Goal: Book appointment/travel/reservation

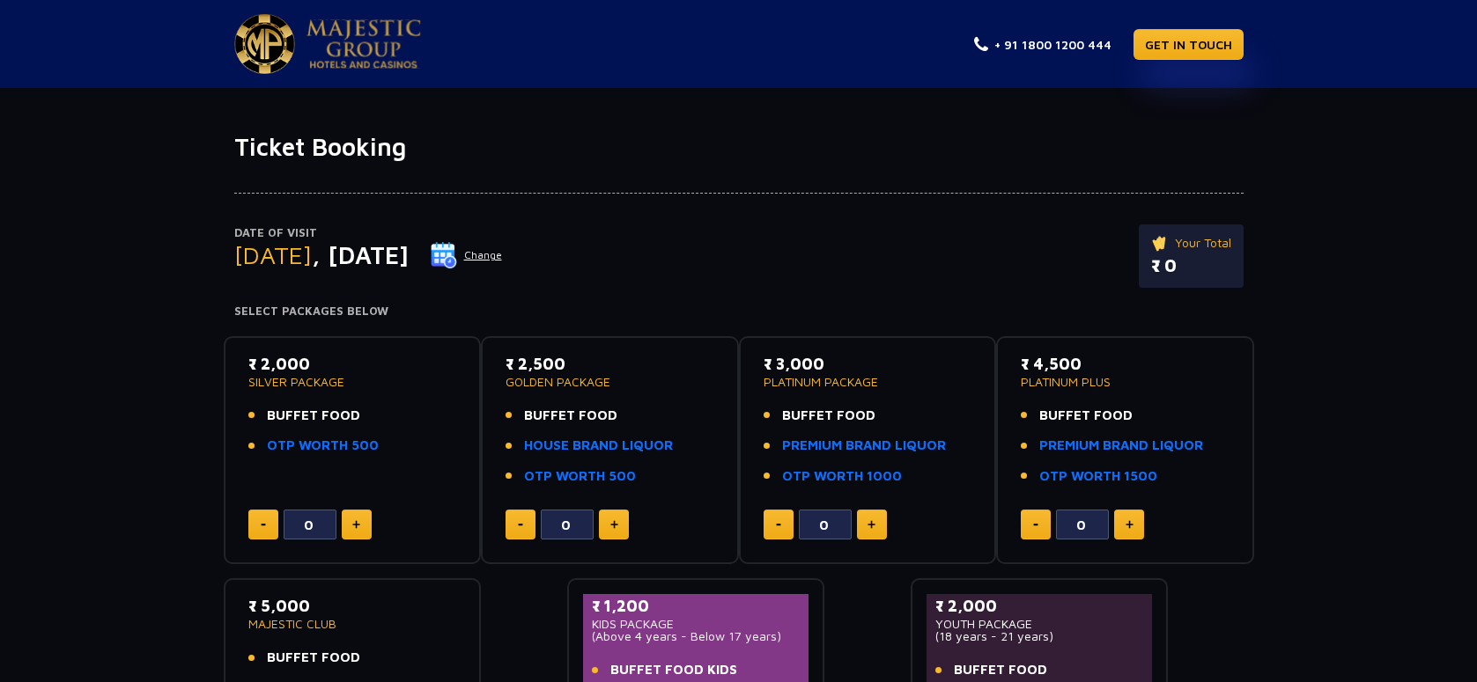
scroll to position [176, 0]
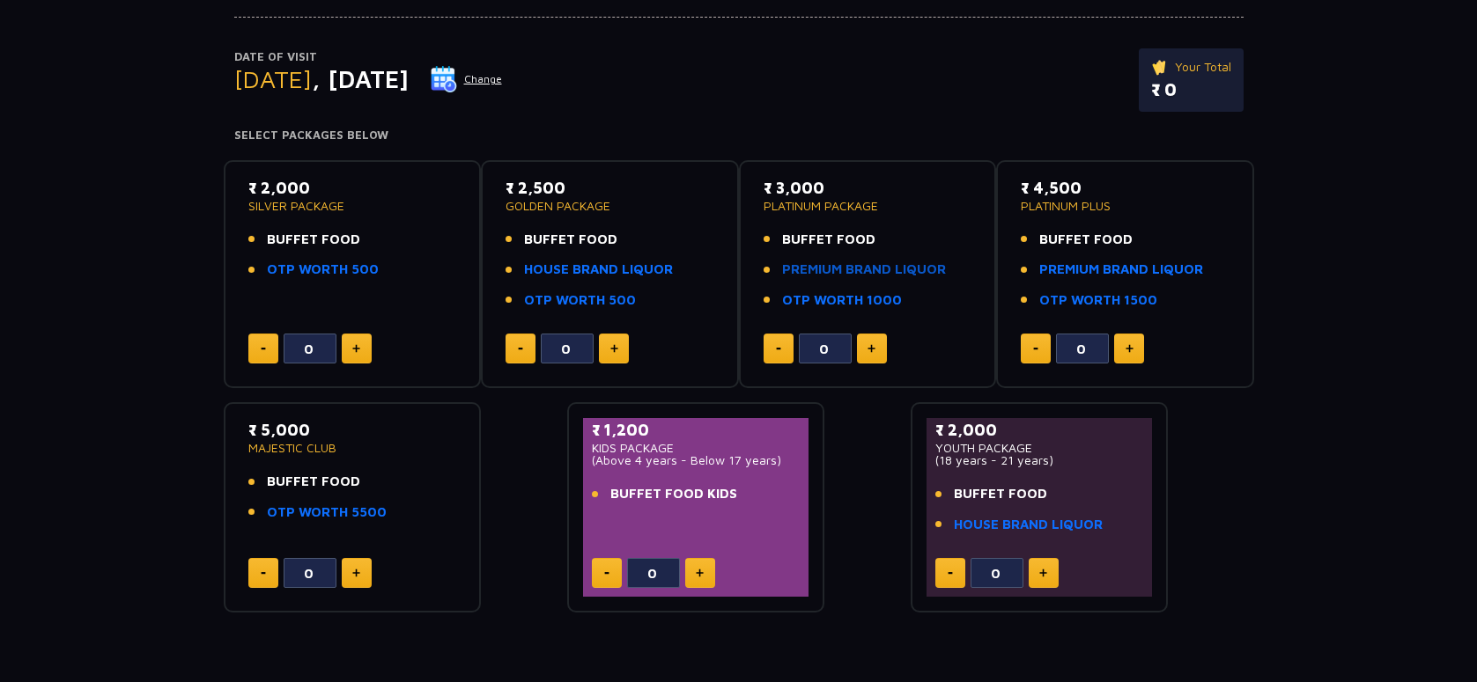
click at [831, 261] on link "PREMIUM BRAND LIQUOR" at bounding box center [864, 270] width 164 height 20
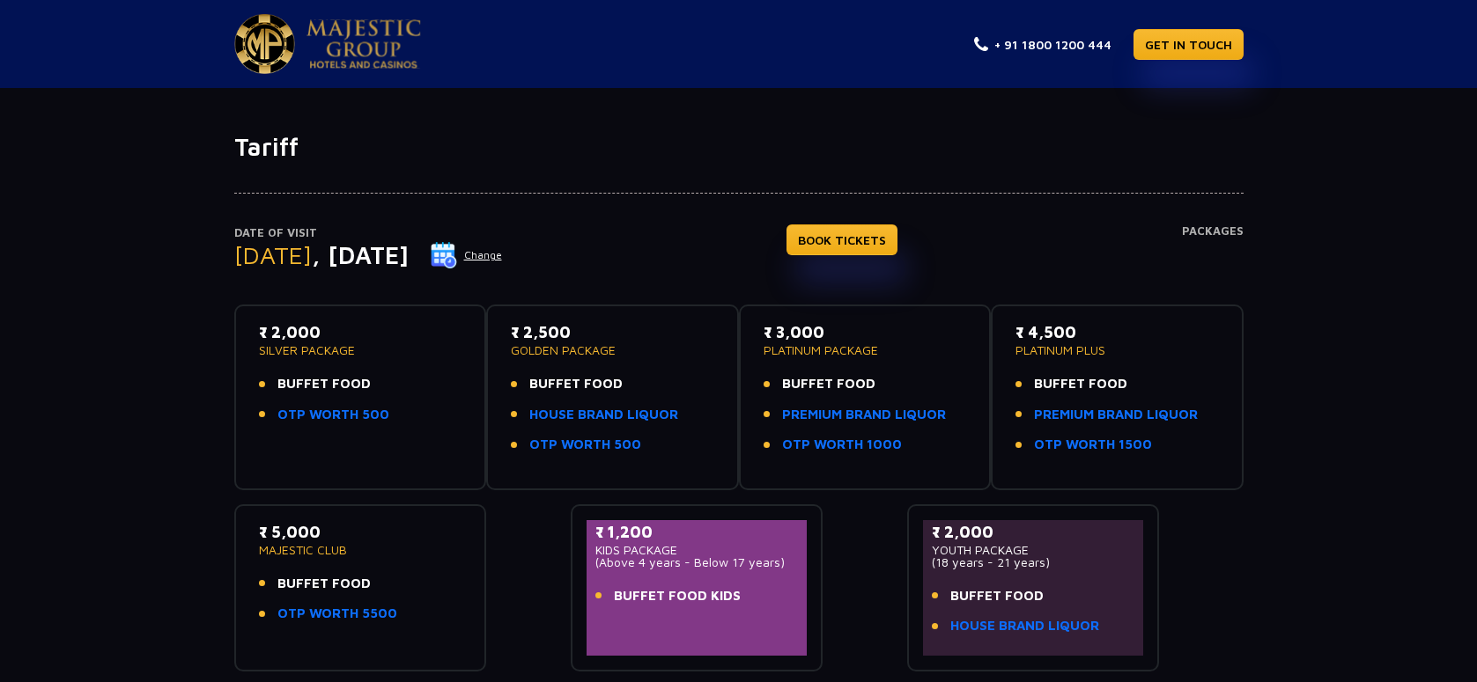
scroll to position [88, 0]
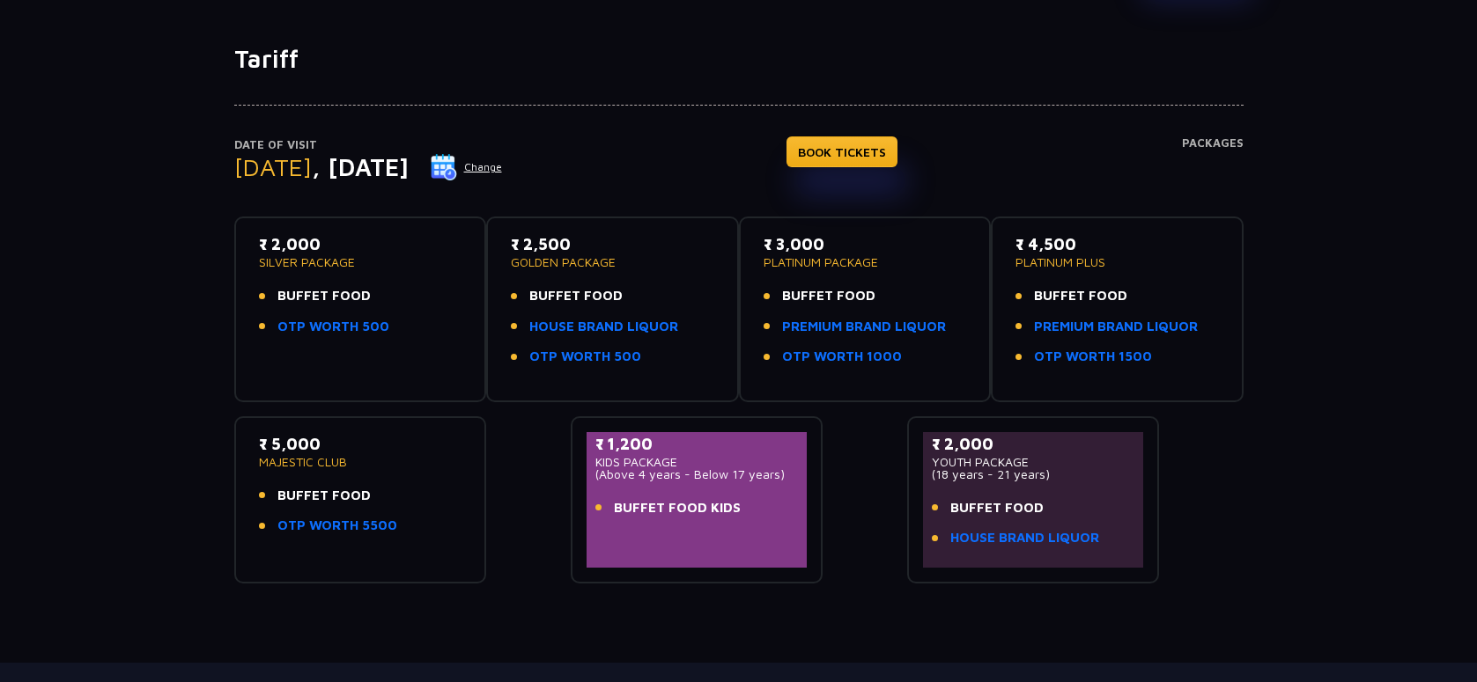
click at [667, 510] on span "BUFFET FOOD KIDS" at bounding box center [677, 508] width 127 height 20
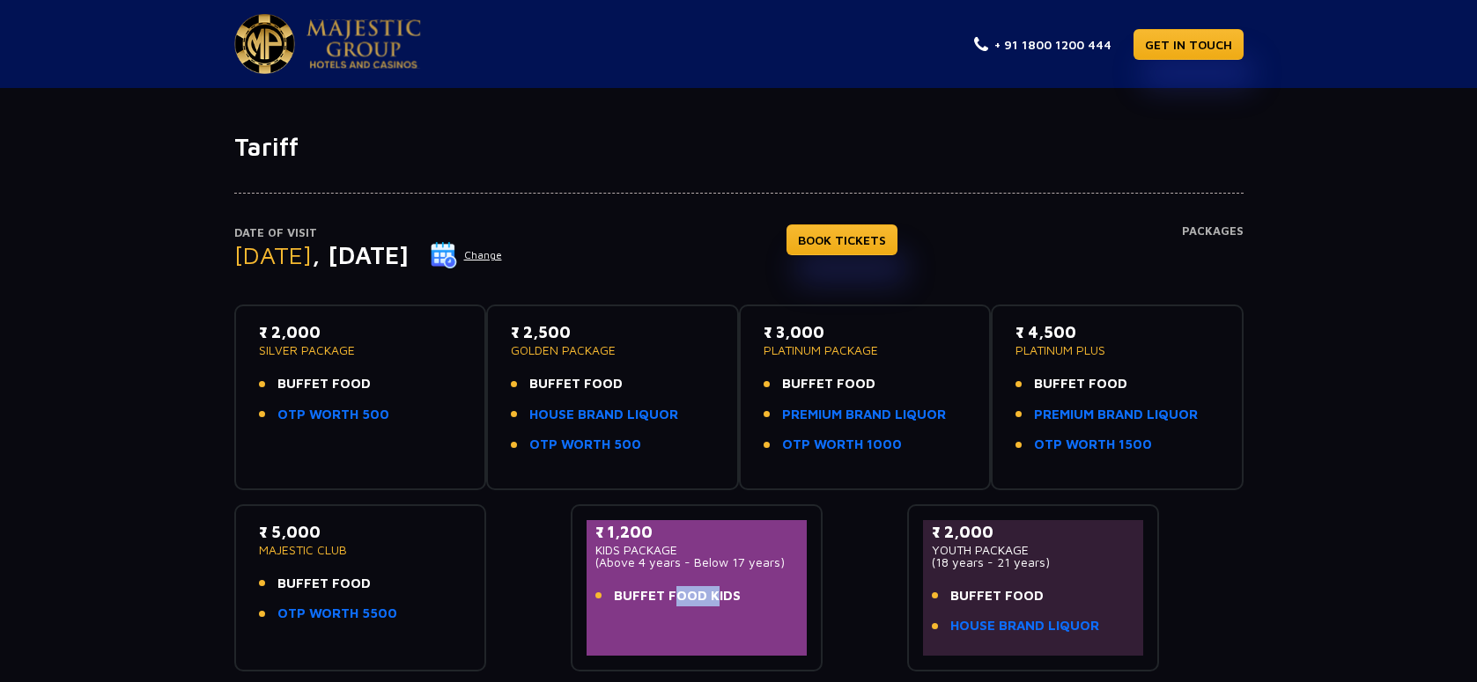
click at [503, 256] on button "Change" at bounding box center [466, 255] width 73 height 28
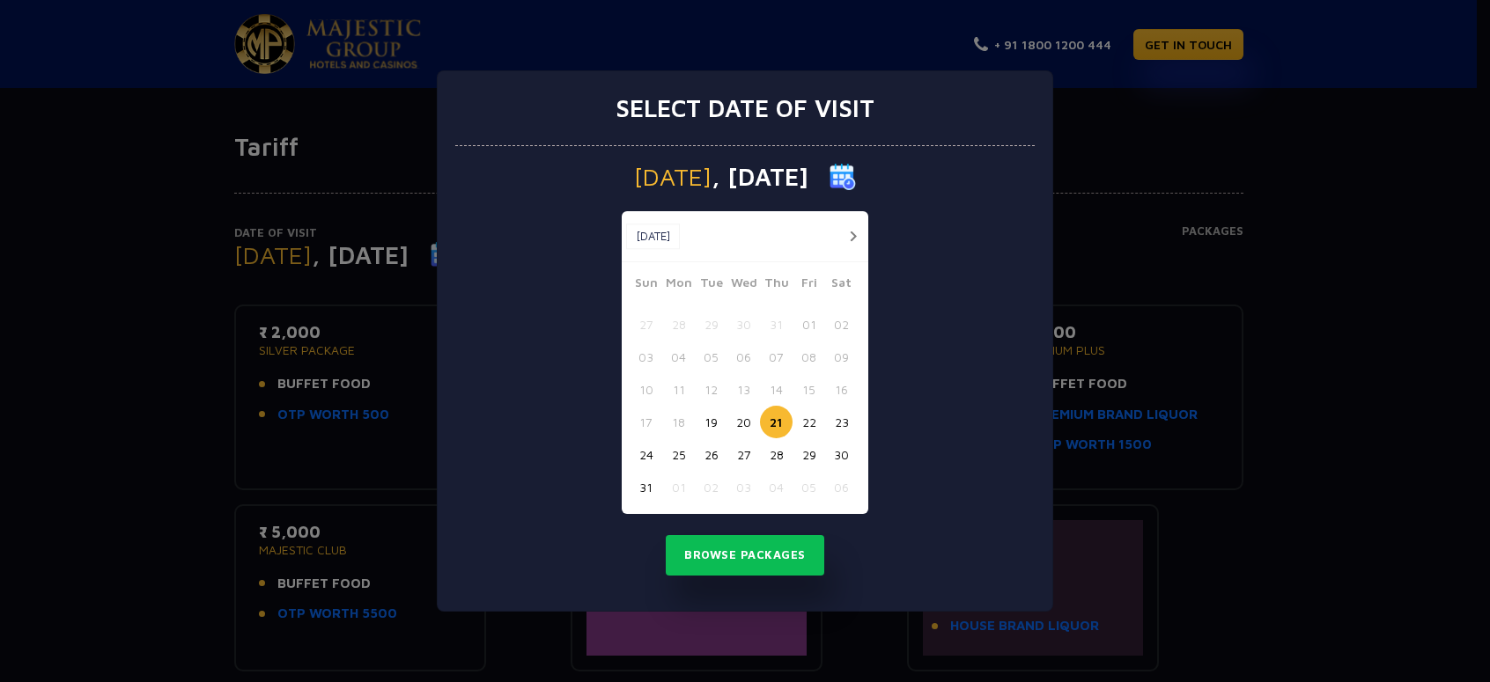
click at [808, 422] on button "22" at bounding box center [808, 422] width 33 height 33
click at [738, 545] on button "Browse Packages" at bounding box center [745, 555] width 158 height 41
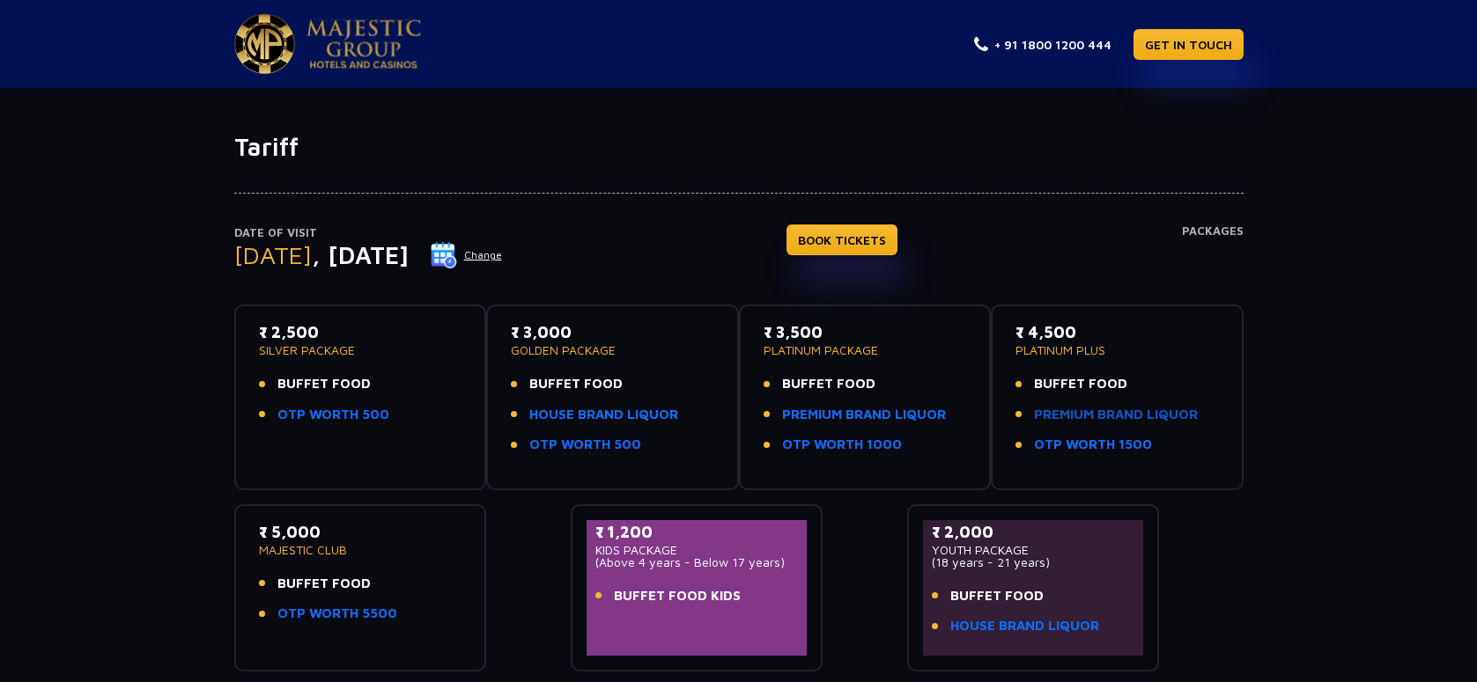
click at [1113, 412] on link "PREMIUM BRAND LIQUOR" at bounding box center [1116, 415] width 164 height 20
click at [1134, 409] on link "PREMIUM BRAND LIQUOR" at bounding box center [1116, 415] width 164 height 20
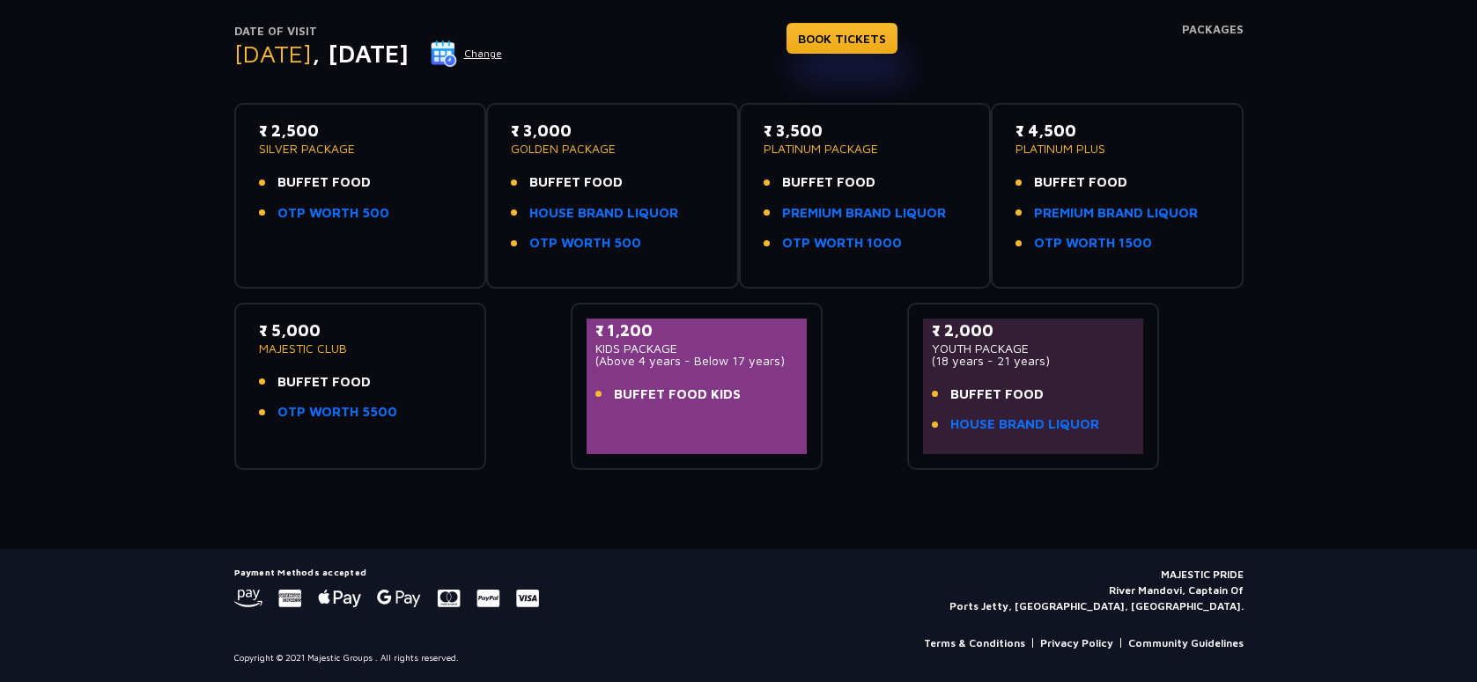
scroll to position [26, 0]
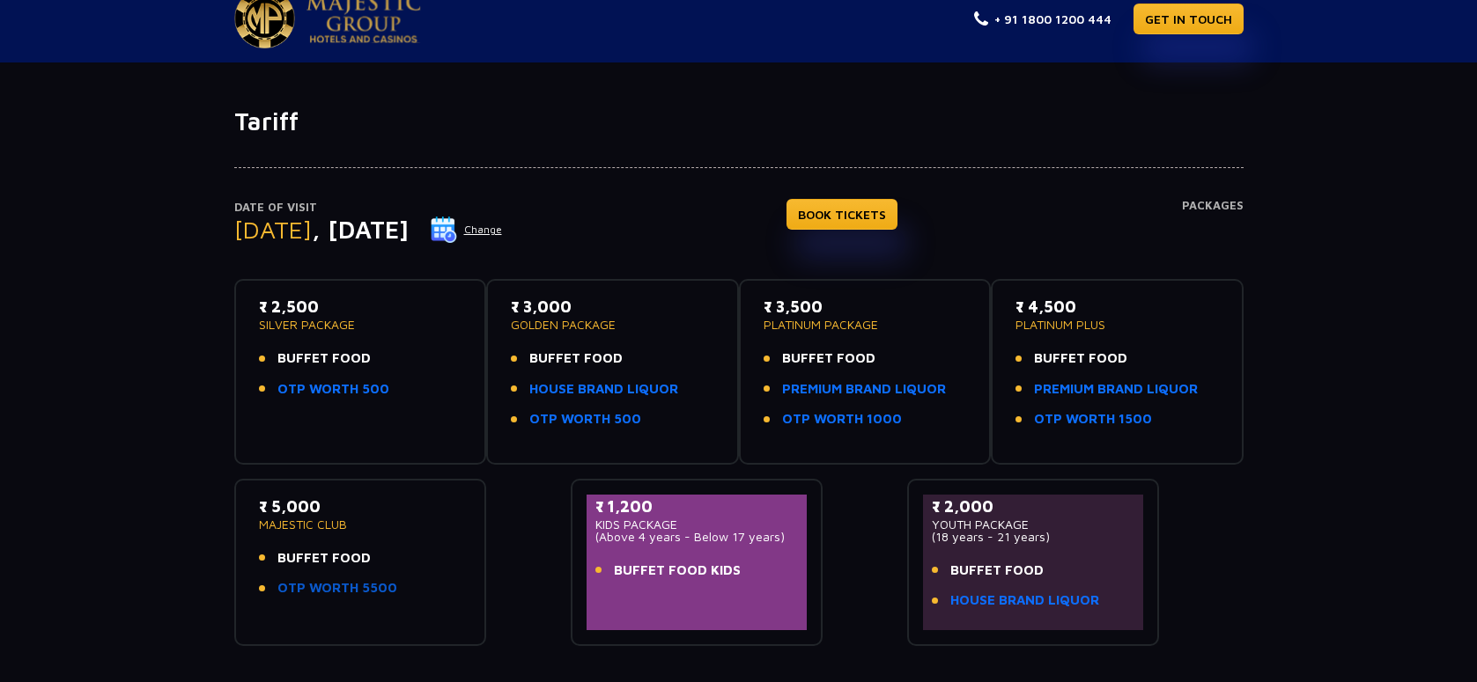
click at [365, 587] on link "OTP WORTH 5500" at bounding box center [337, 588] width 120 height 20
